Goal: Task Accomplishment & Management: Use online tool/utility

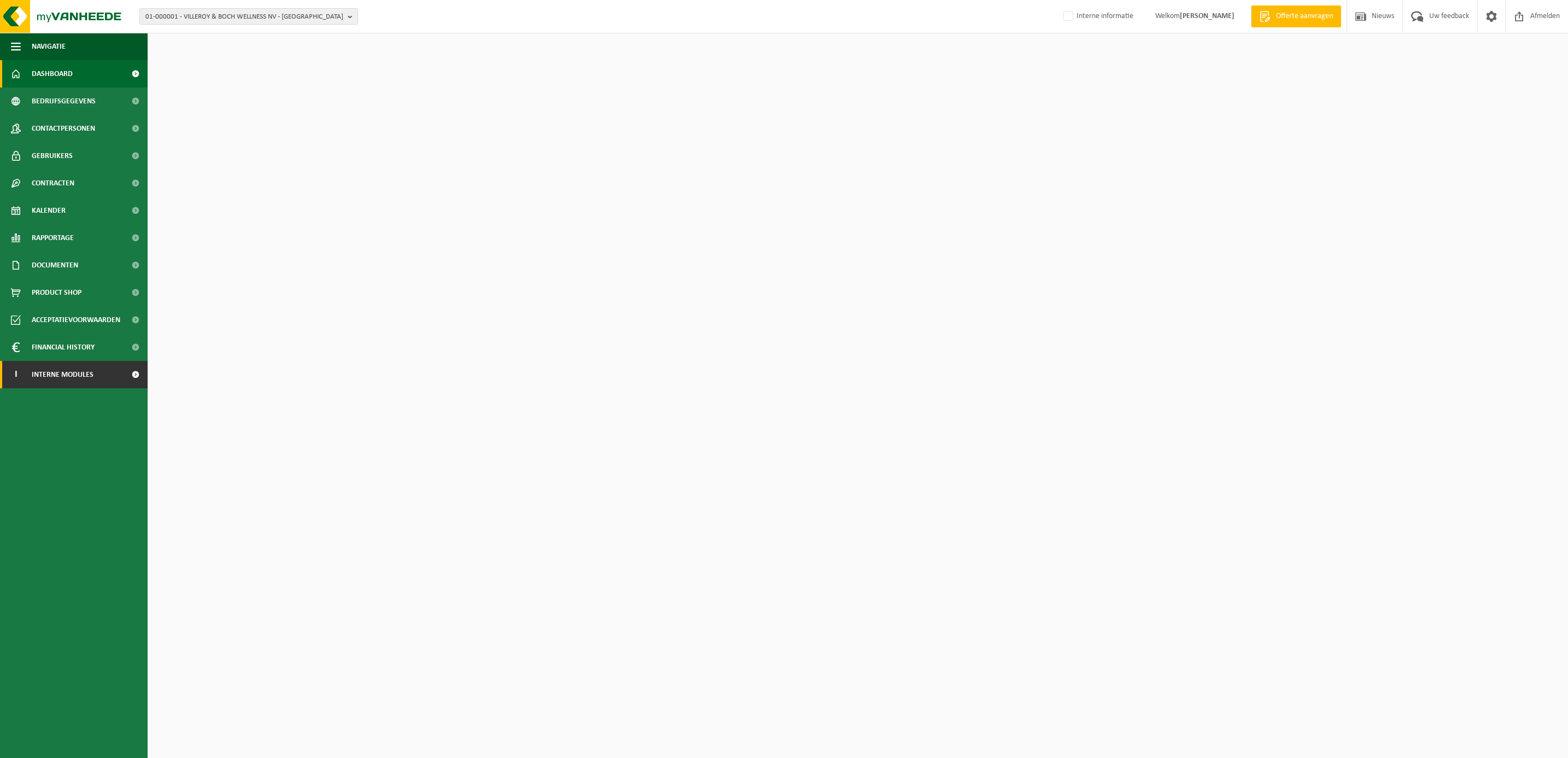
click at [56, 374] on span "Interne modules" at bounding box center [62, 375] width 62 height 27
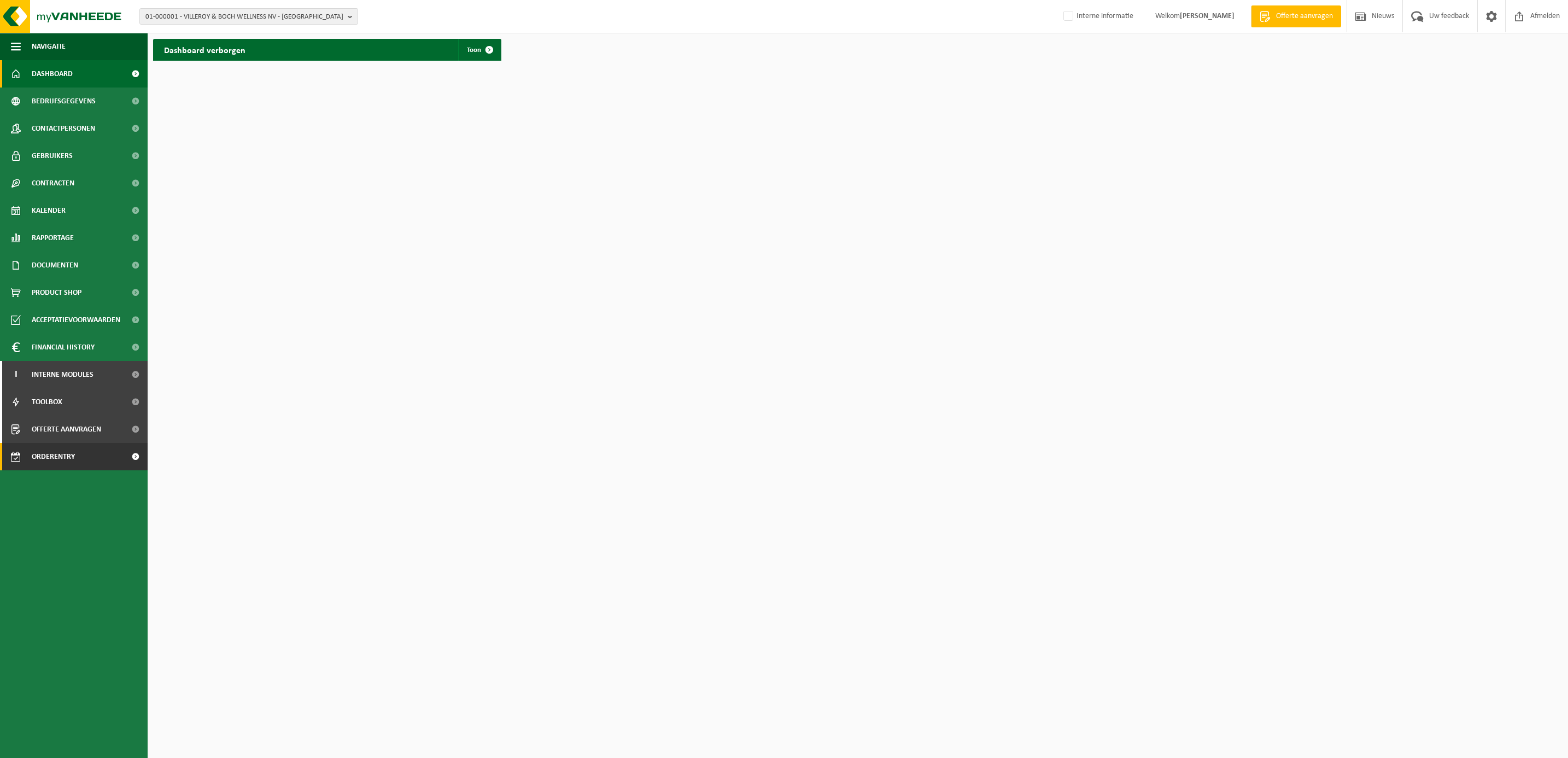
click at [67, 453] on span "Orderentry Goedkeuring" at bounding box center [78, 457] width 92 height 27
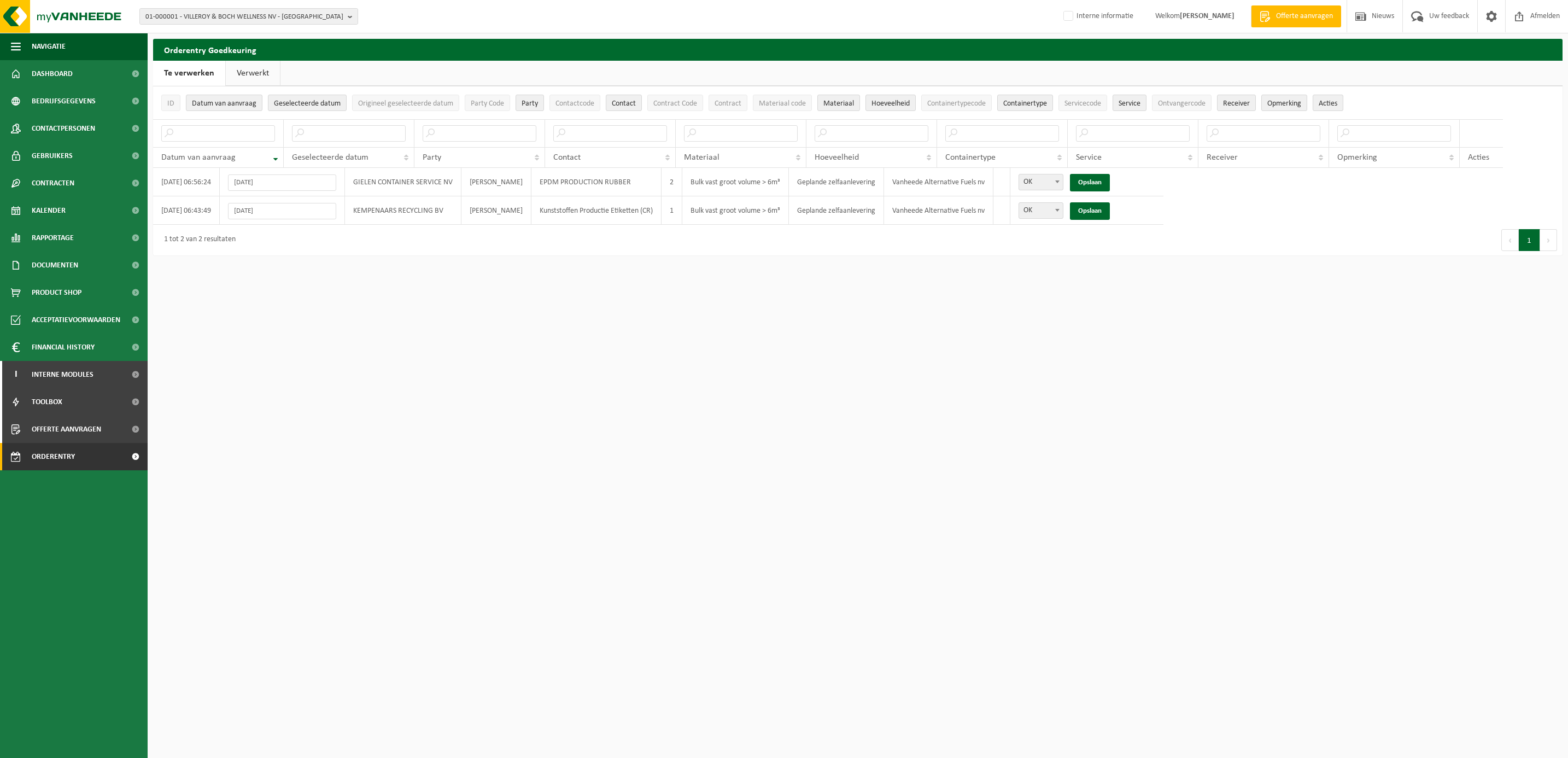
click at [264, 72] on link "Verwerkt" at bounding box center [253, 73] width 54 height 25
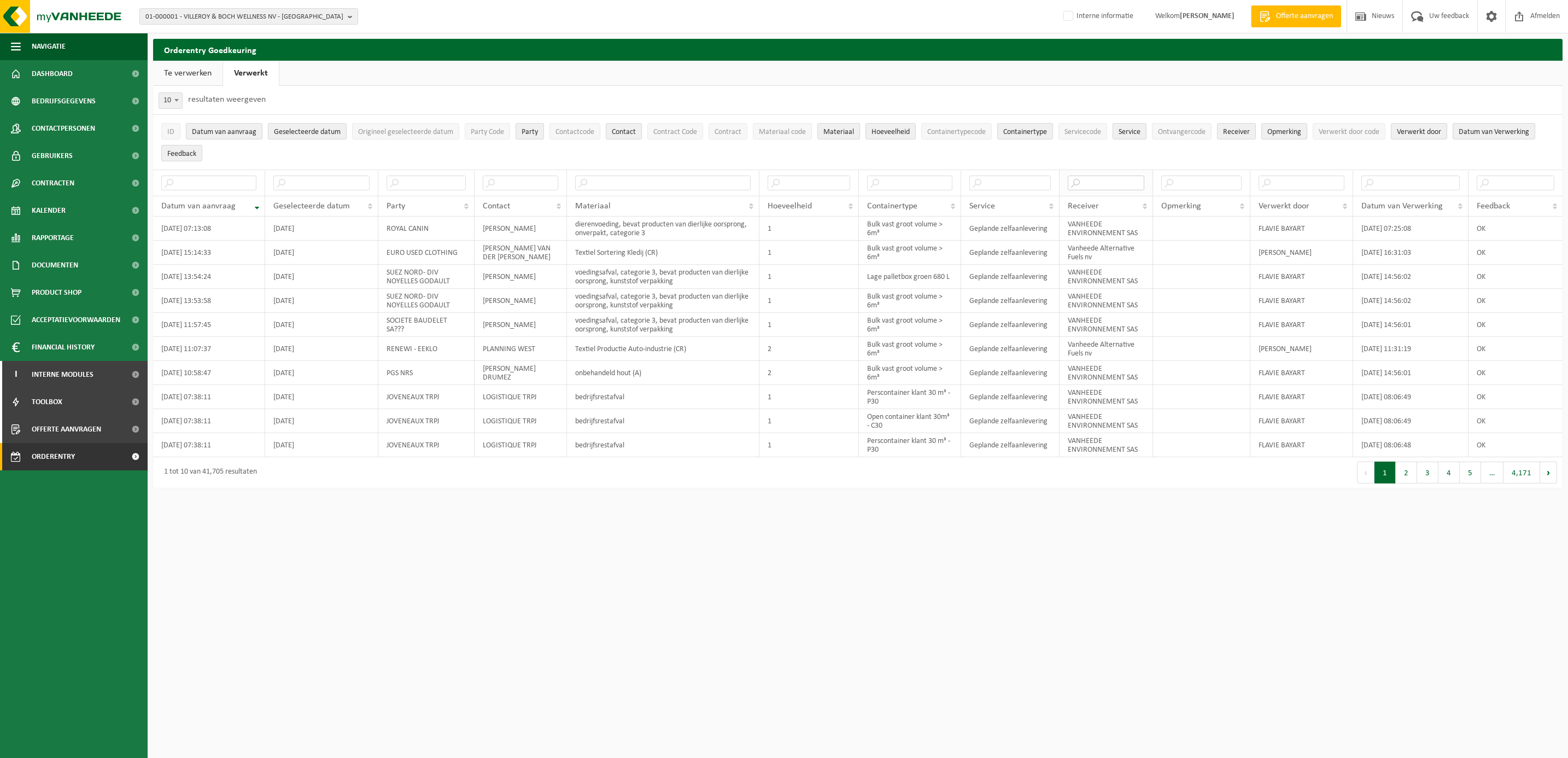
click at [1114, 182] on input "text" at bounding box center [1106, 183] width 76 height 15
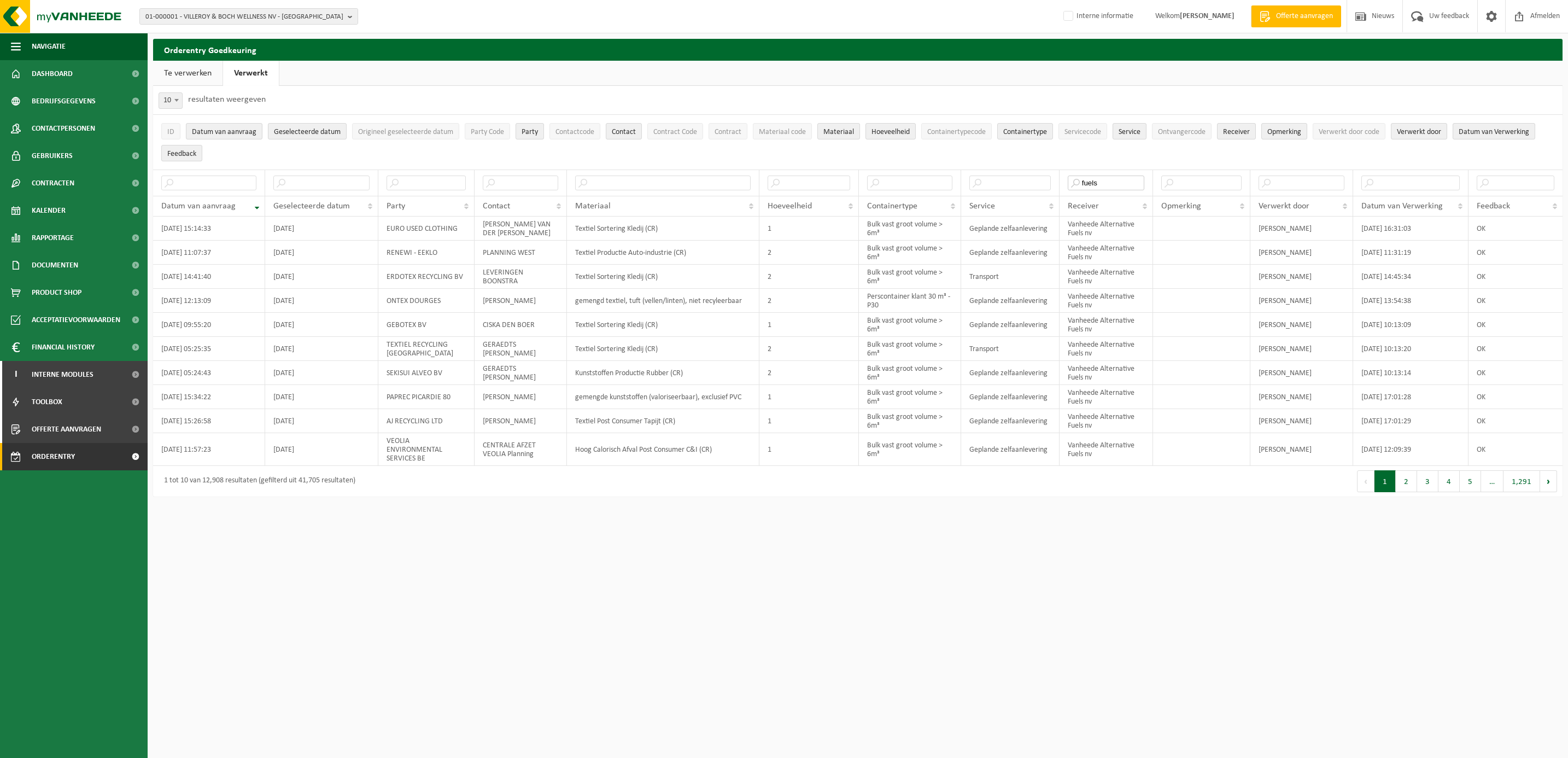
type input "fuels"
click at [169, 102] on span "10" at bounding box center [171, 101] width 23 height 15
select select "50"
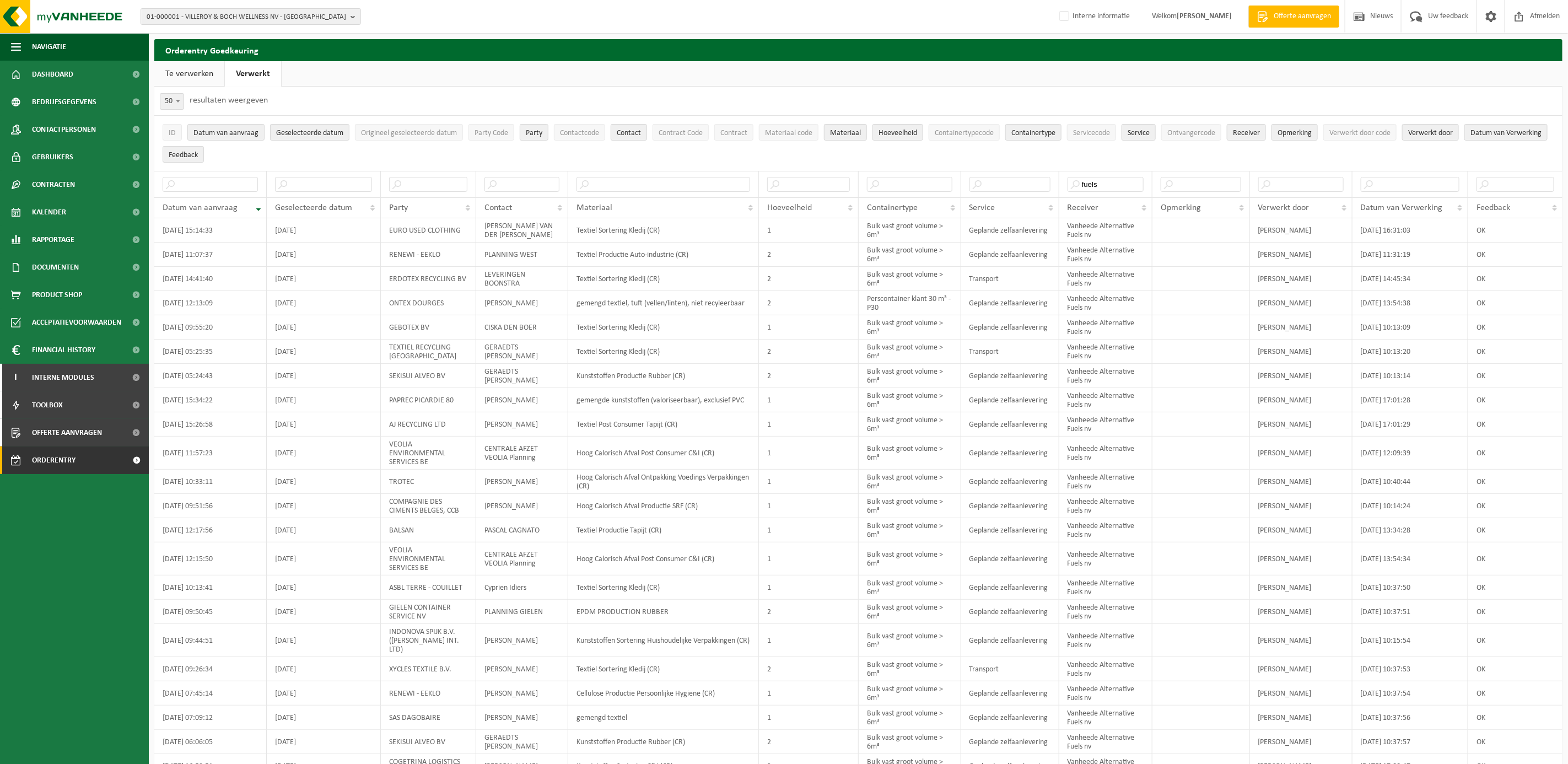
click at [205, 71] on link "Te verwerken" at bounding box center [189, 74] width 70 height 26
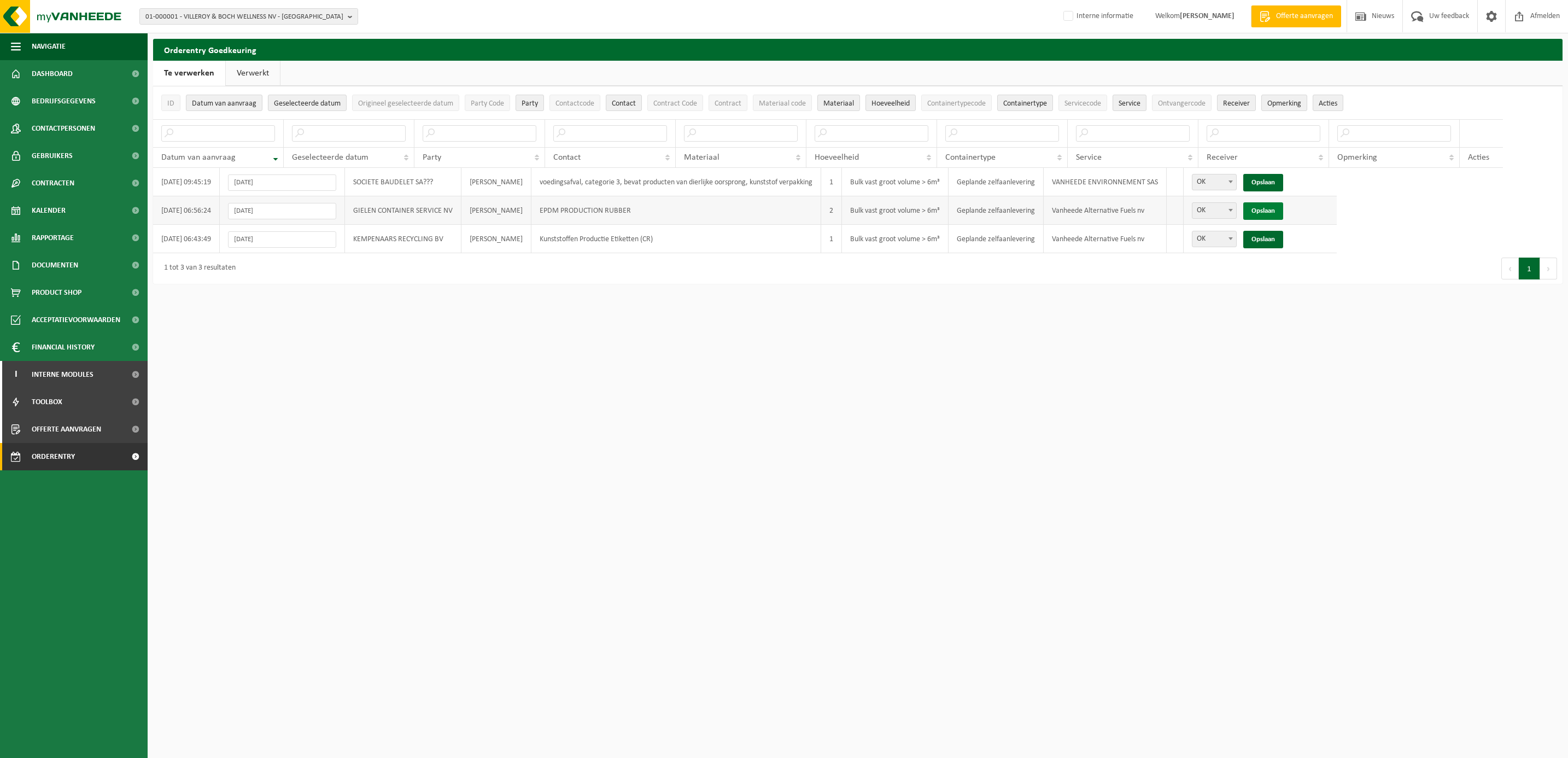
click at [1278, 211] on link "Opslaan" at bounding box center [1263, 211] width 40 height 17
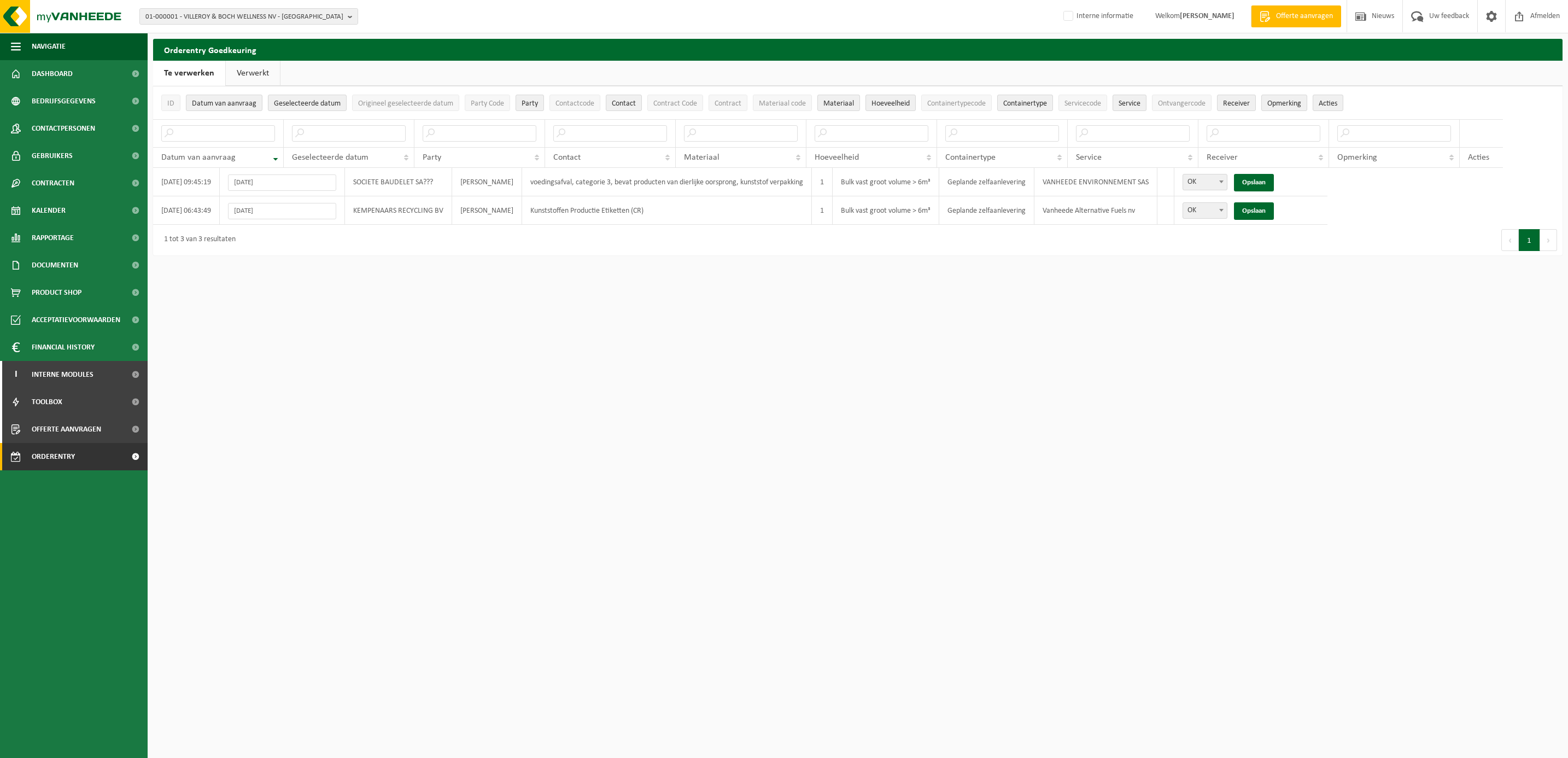
click at [1274, 211] on link "Opslaan" at bounding box center [1254, 211] width 40 height 17
